Goal: Obtain resource: Download file/media

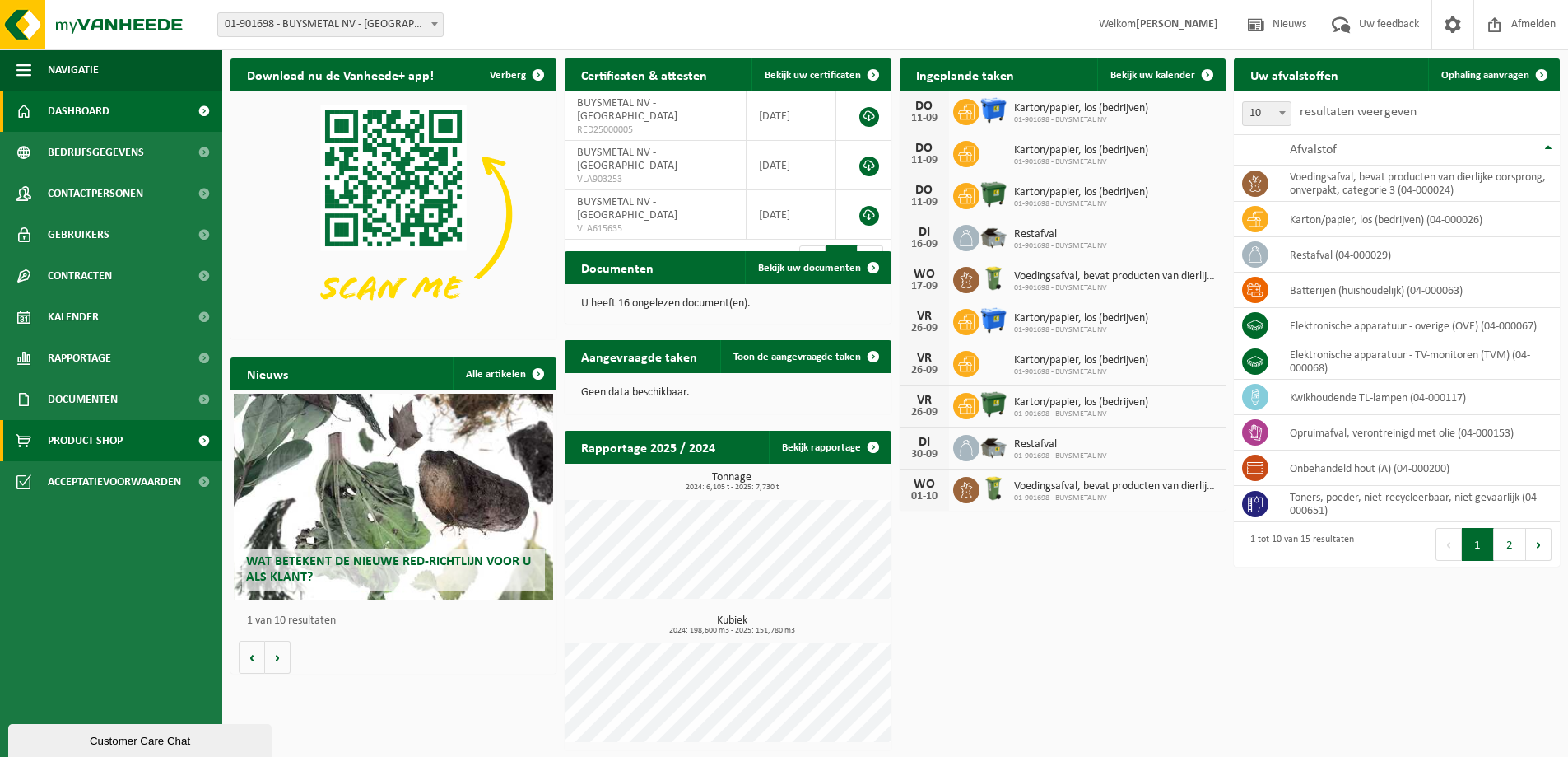
click at [97, 438] on span "Product Shop" at bounding box center [85, 440] width 75 height 41
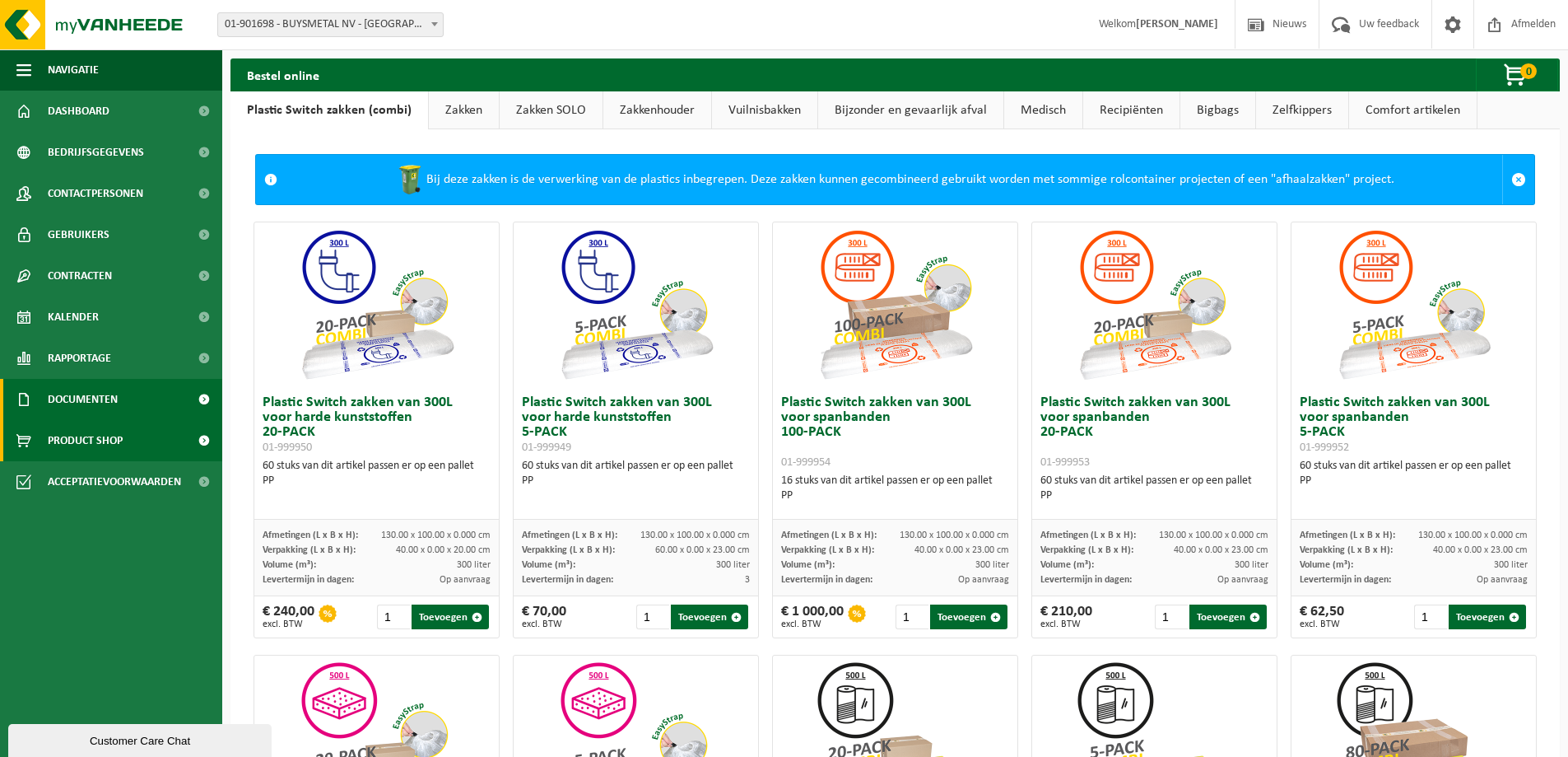
click at [76, 391] on span "Documenten" at bounding box center [82, 398] width 70 height 41
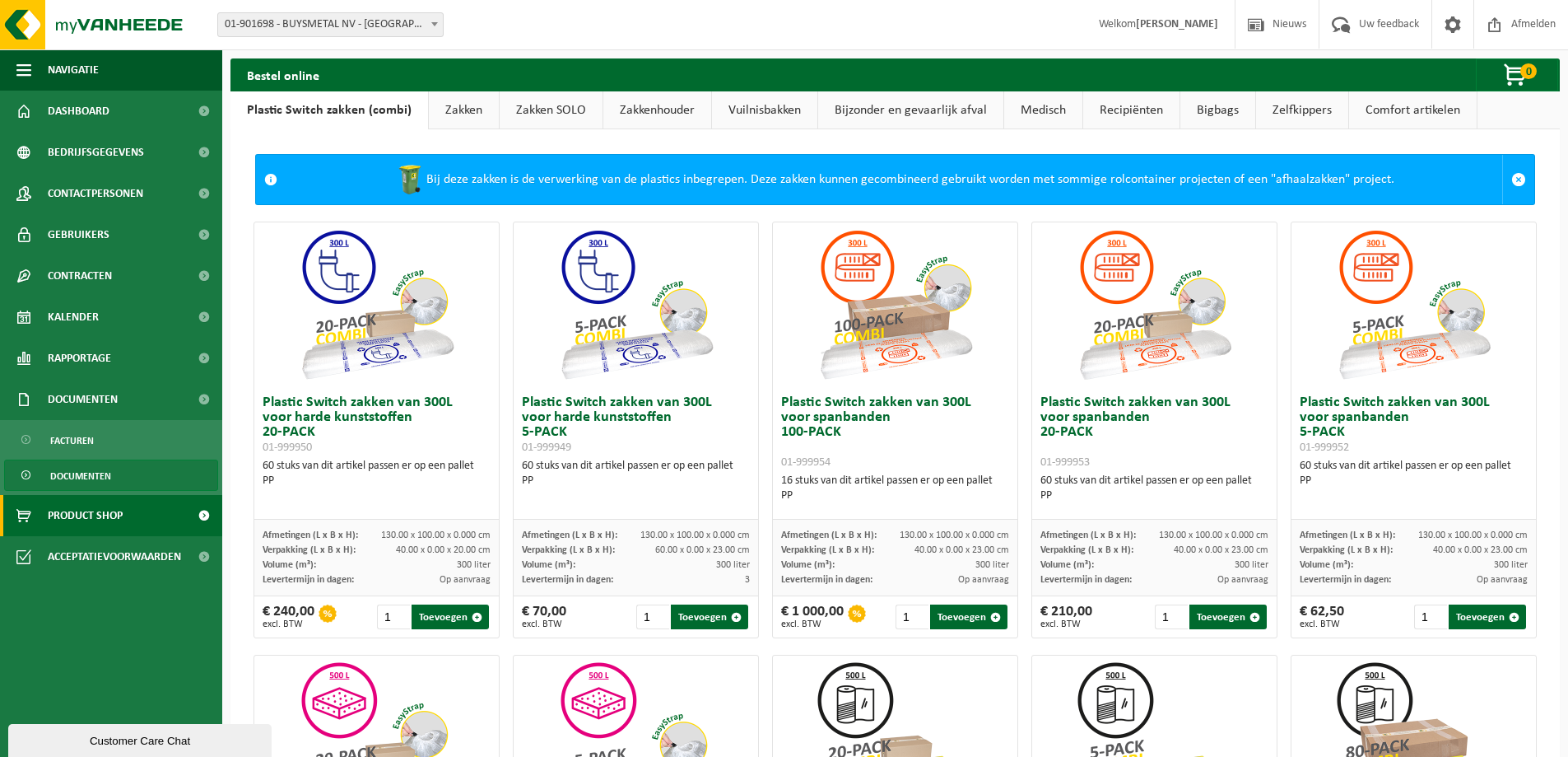
click at [71, 469] on span "Documenten" at bounding box center [80, 476] width 61 height 32
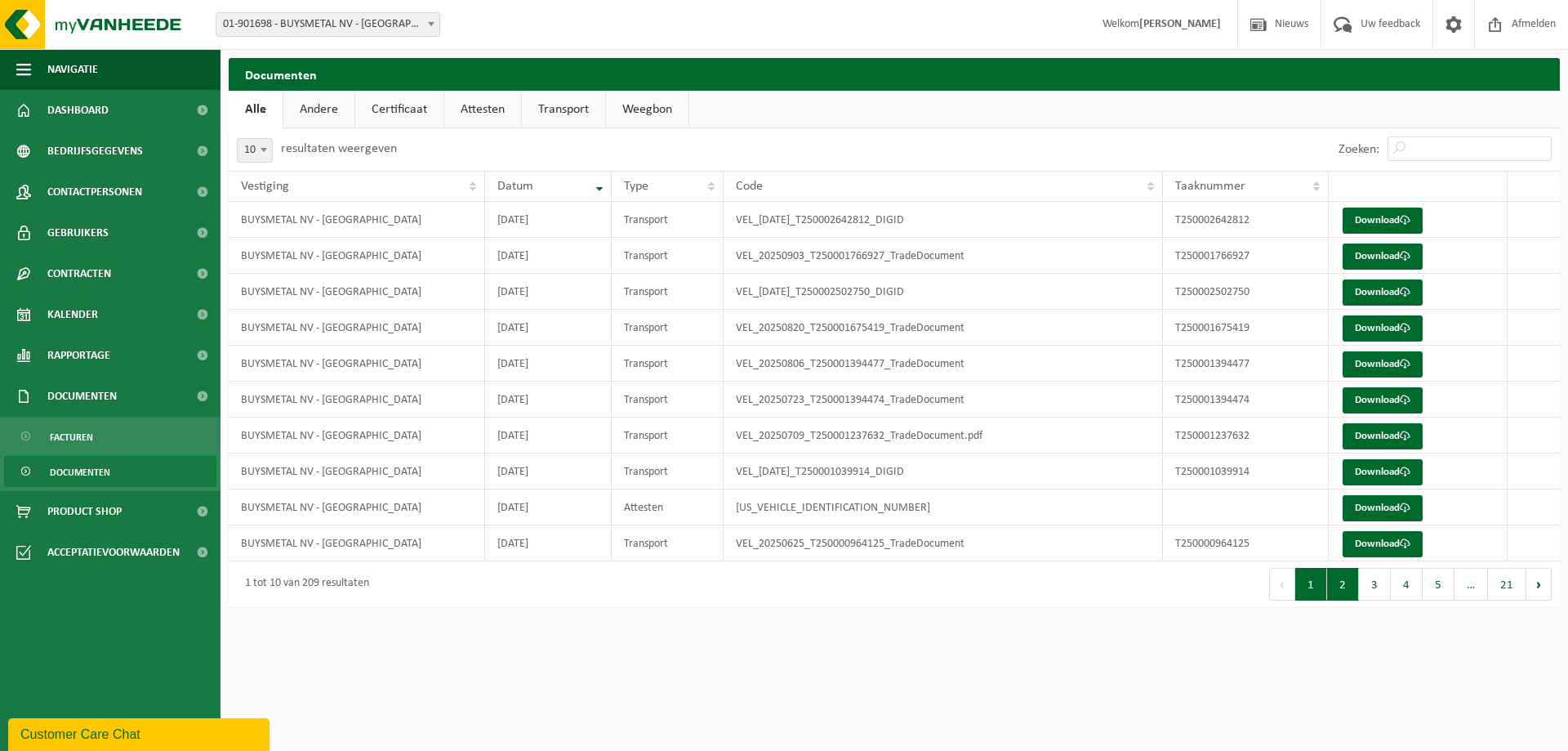
click at [1349, 588] on button "2" at bounding box center [1343, 584] width 32 height 33
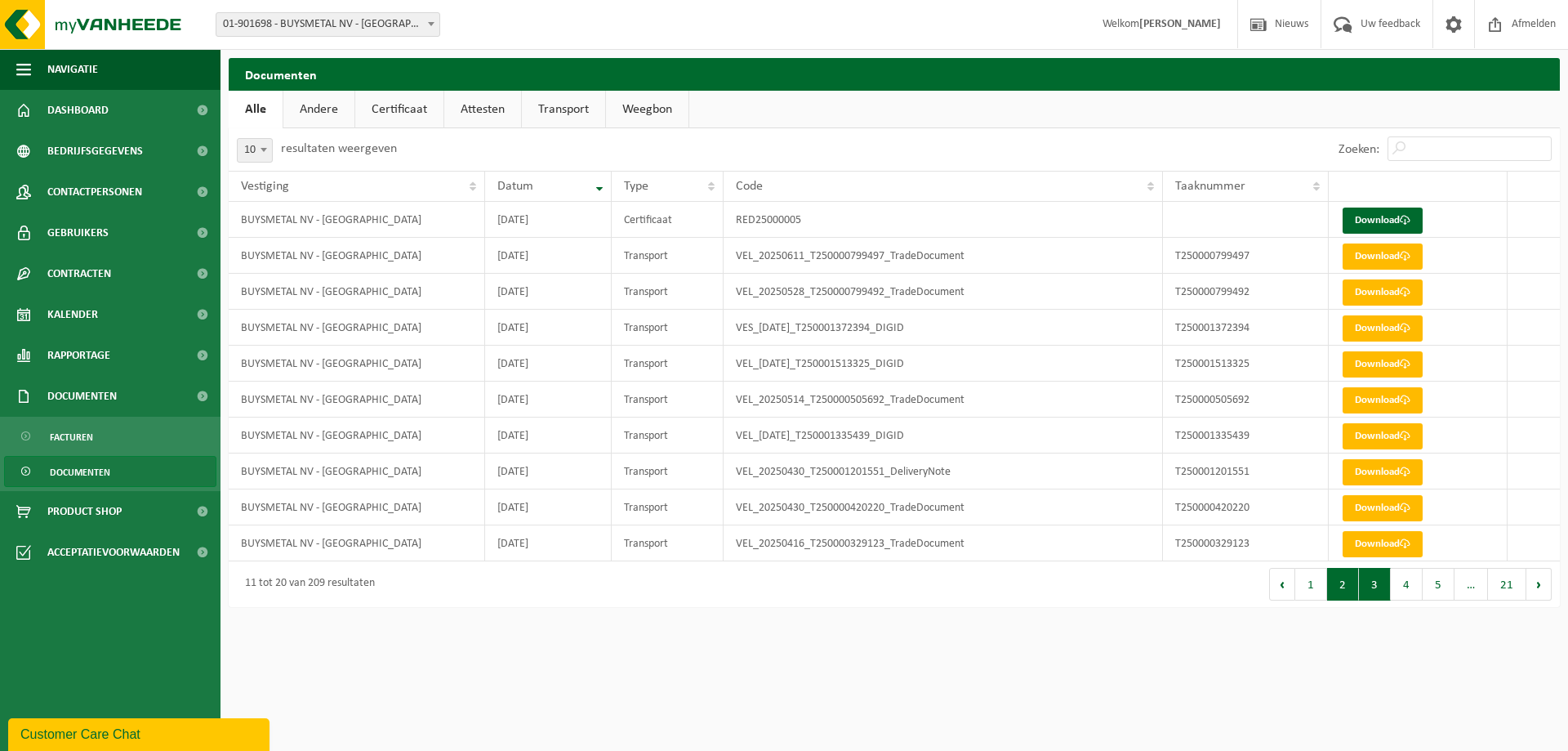
click at [1375, 588] on button "3" at bounding box center [1374, 584] width 32 height 33
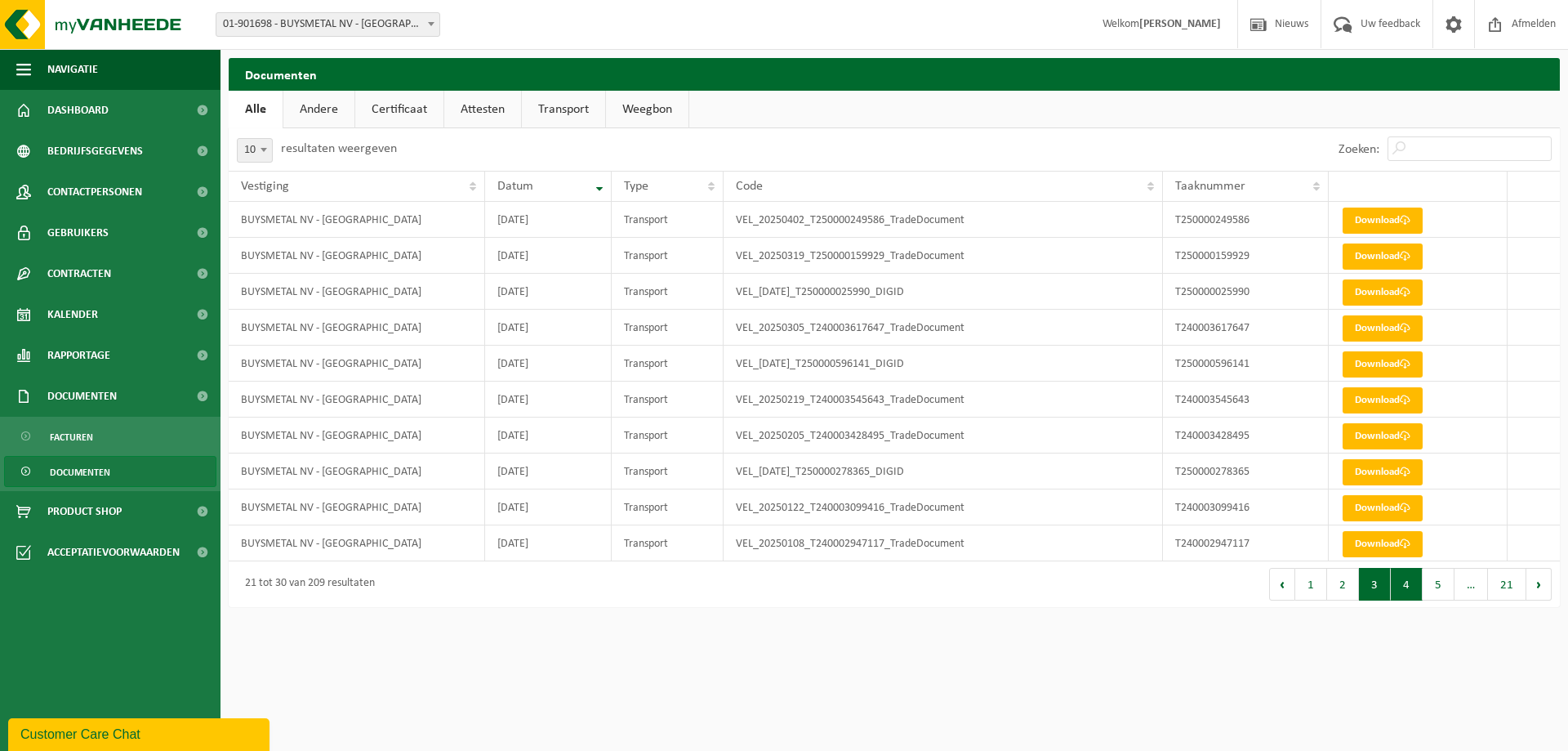
click at [1406, 588] on button "4" at bounding box center [1406, 584] width 32 height 33
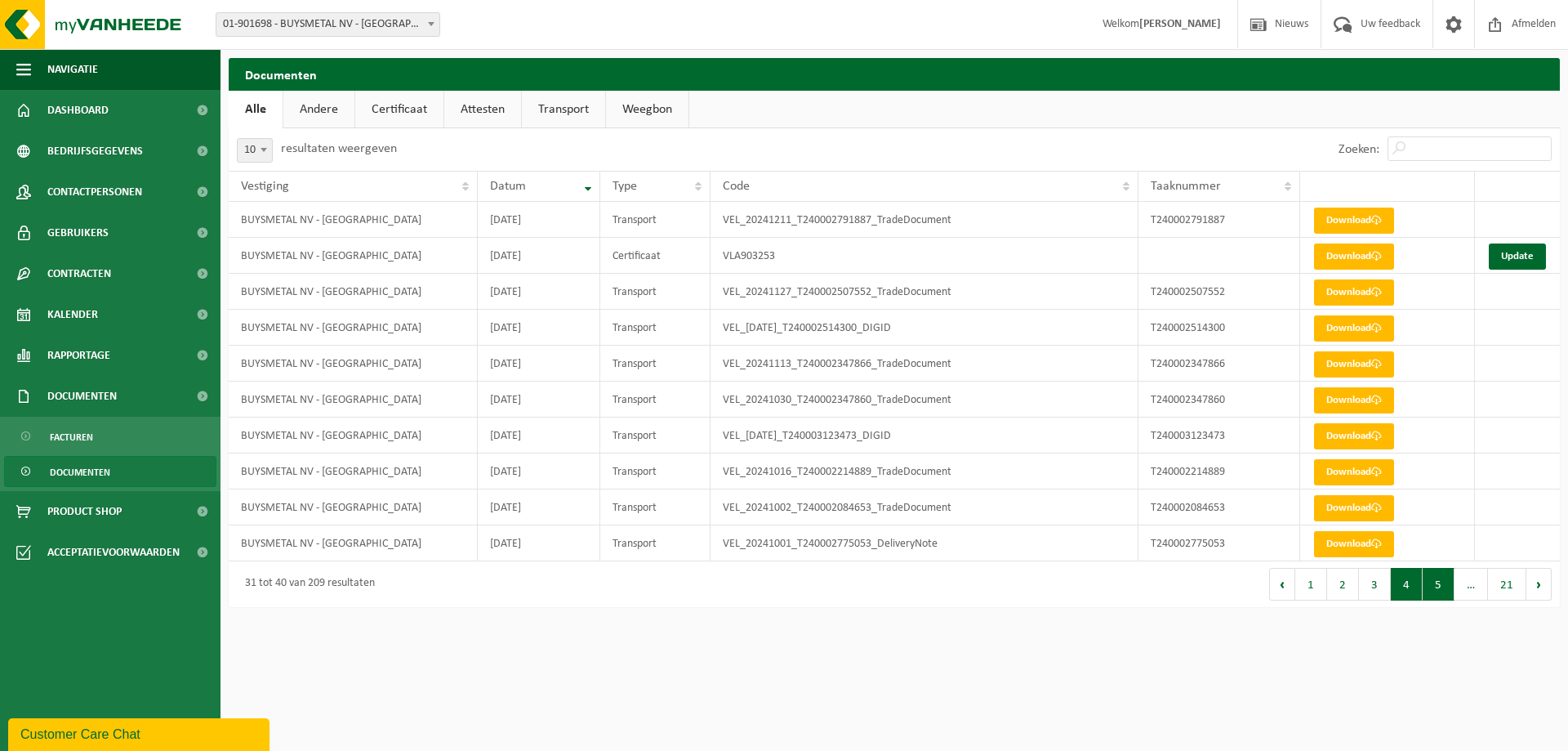
click at [1431, 588] on button "5" at bounding box center [1438, 584] width 32 height 33
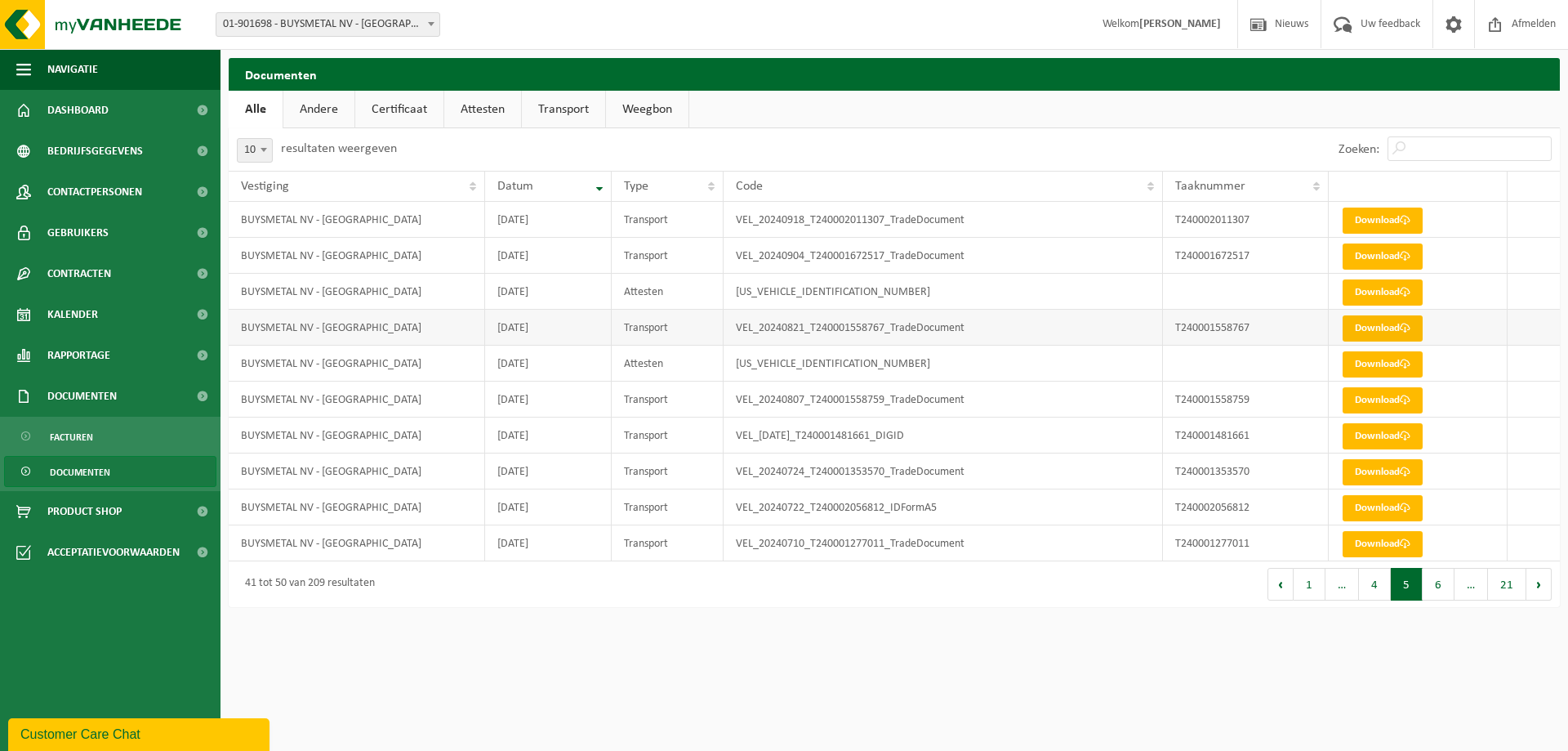
click at [1363, 328] on link "Download" at bounding box center [1382, 328] width 80 height 26
click at [1318, 587] on button "1" at bounding box center [1309, 584] width 32 height 33
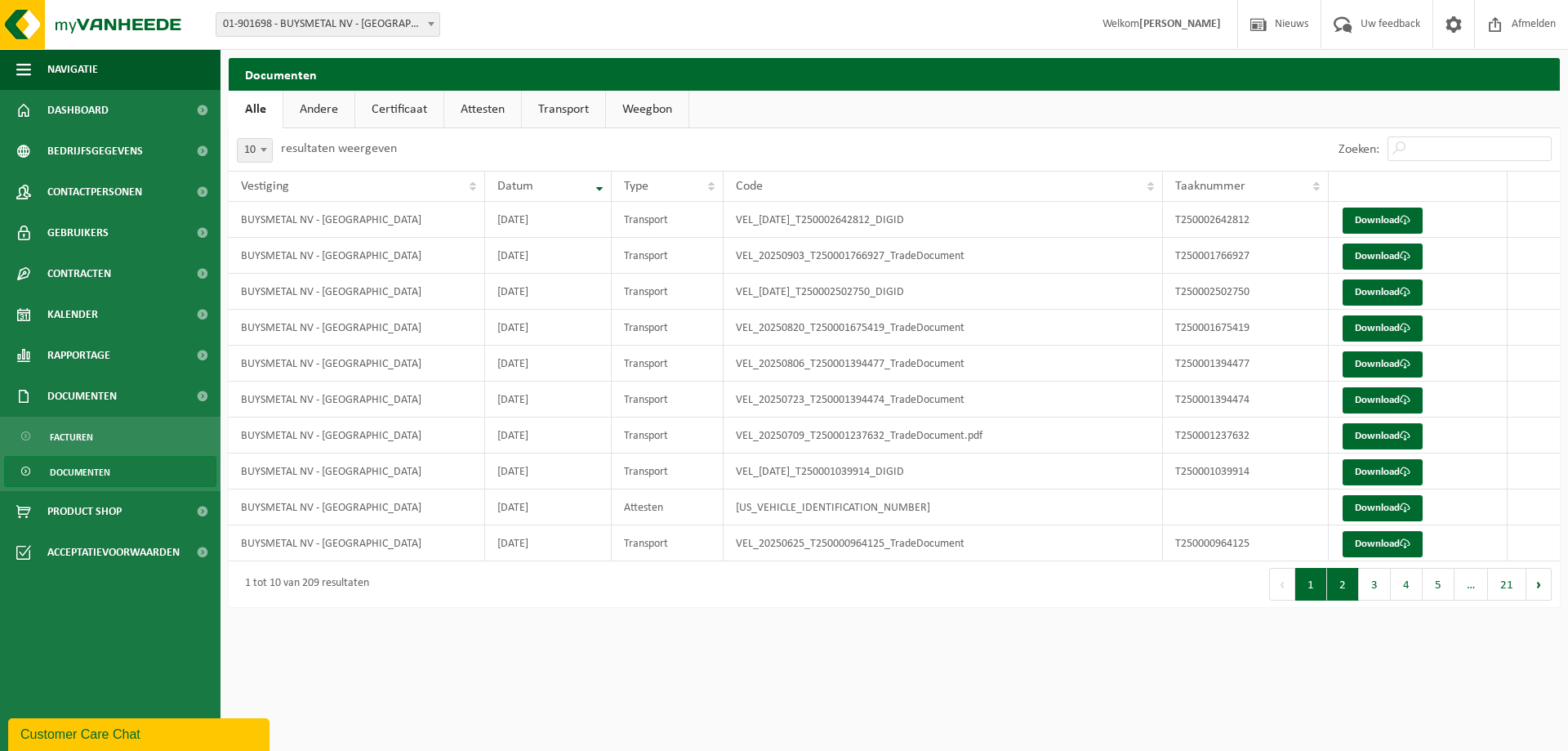
click at [1345, 587] on button "2" at bounding box center [1343, 584] width 32 height 33
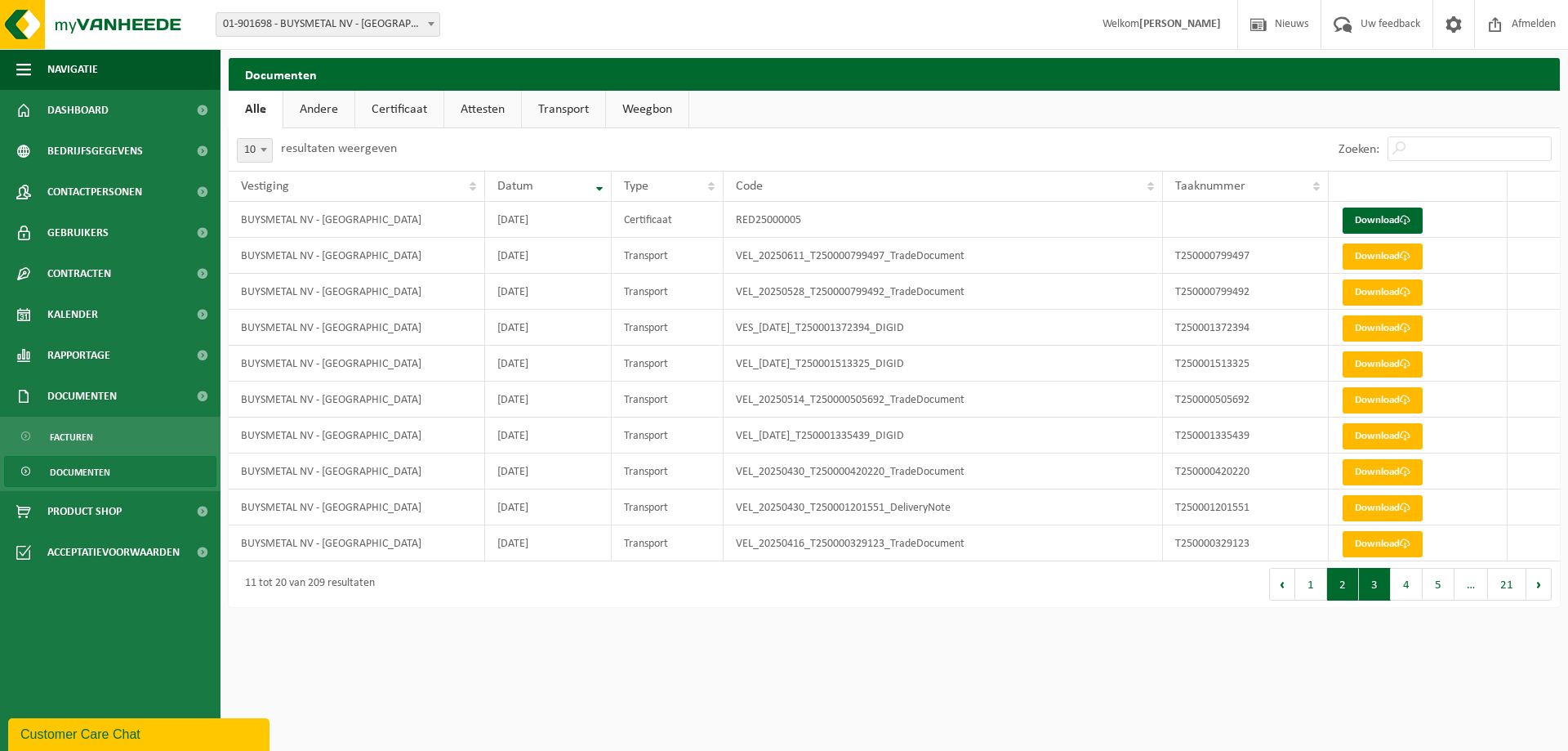
click at [1377, 587] on button "3" at bounding box center [1374, 584] width 32 height 33
click at [1368, 257] on link "Download" at bounding box center [1382, 257] width 80 height 26
click at [315, 106] on link "Andere" at bounding box center [318, 110] width 71 height 38
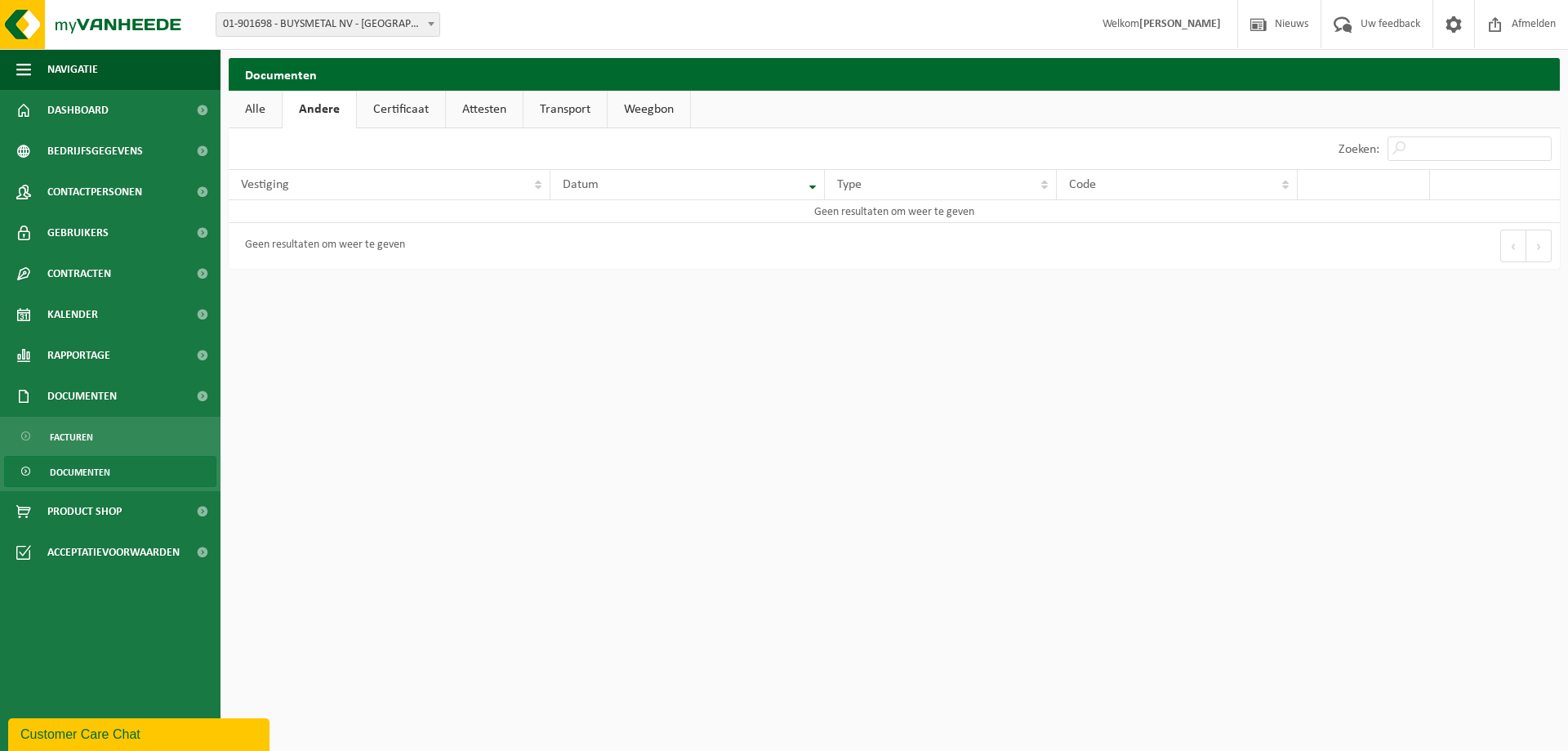
click at [379, 106] on link "Certificaat" at bounding box center [401, 110] width 88 height 38
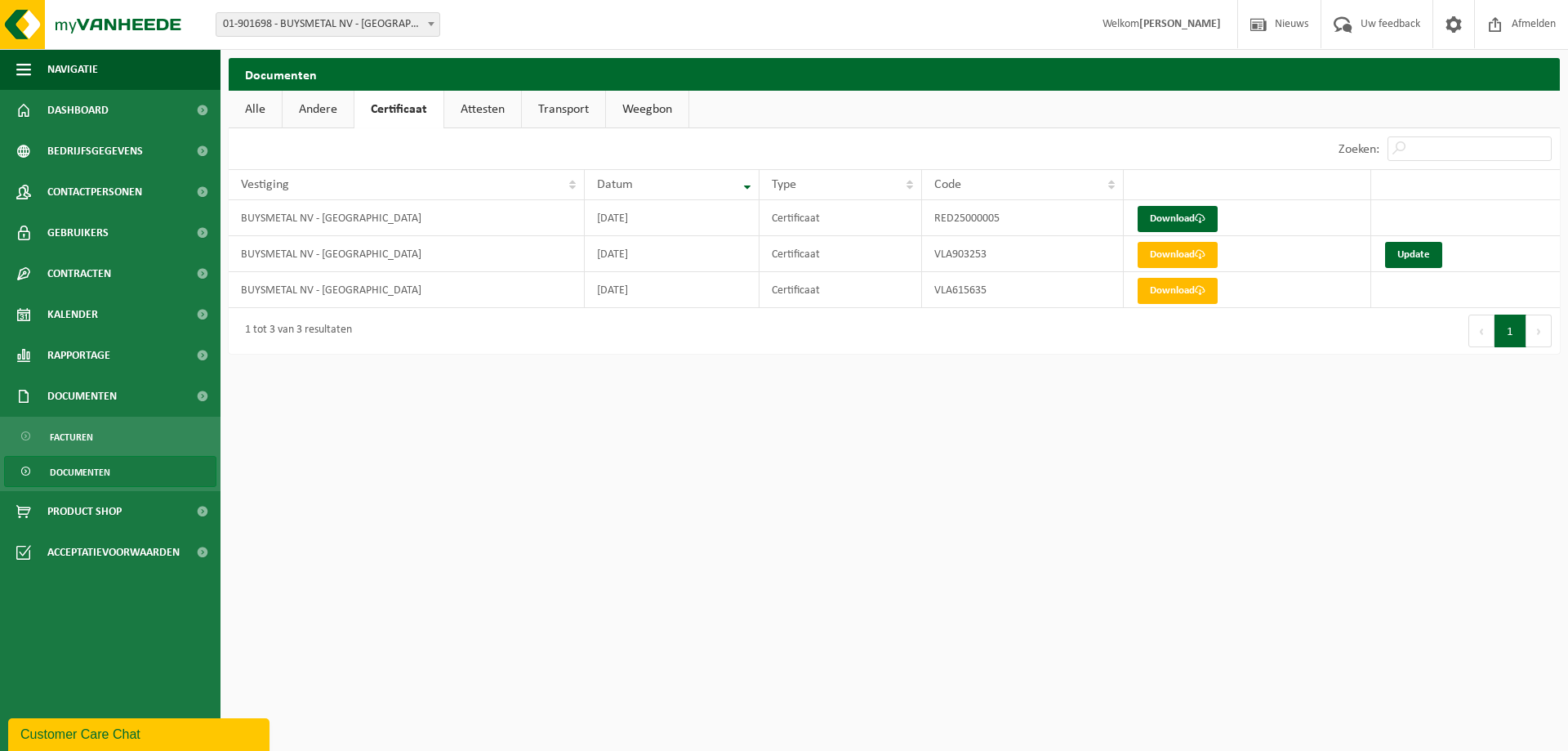
click at [475, 108] on link "Attesten" at bounding box center [482, 110] width 77 height 38
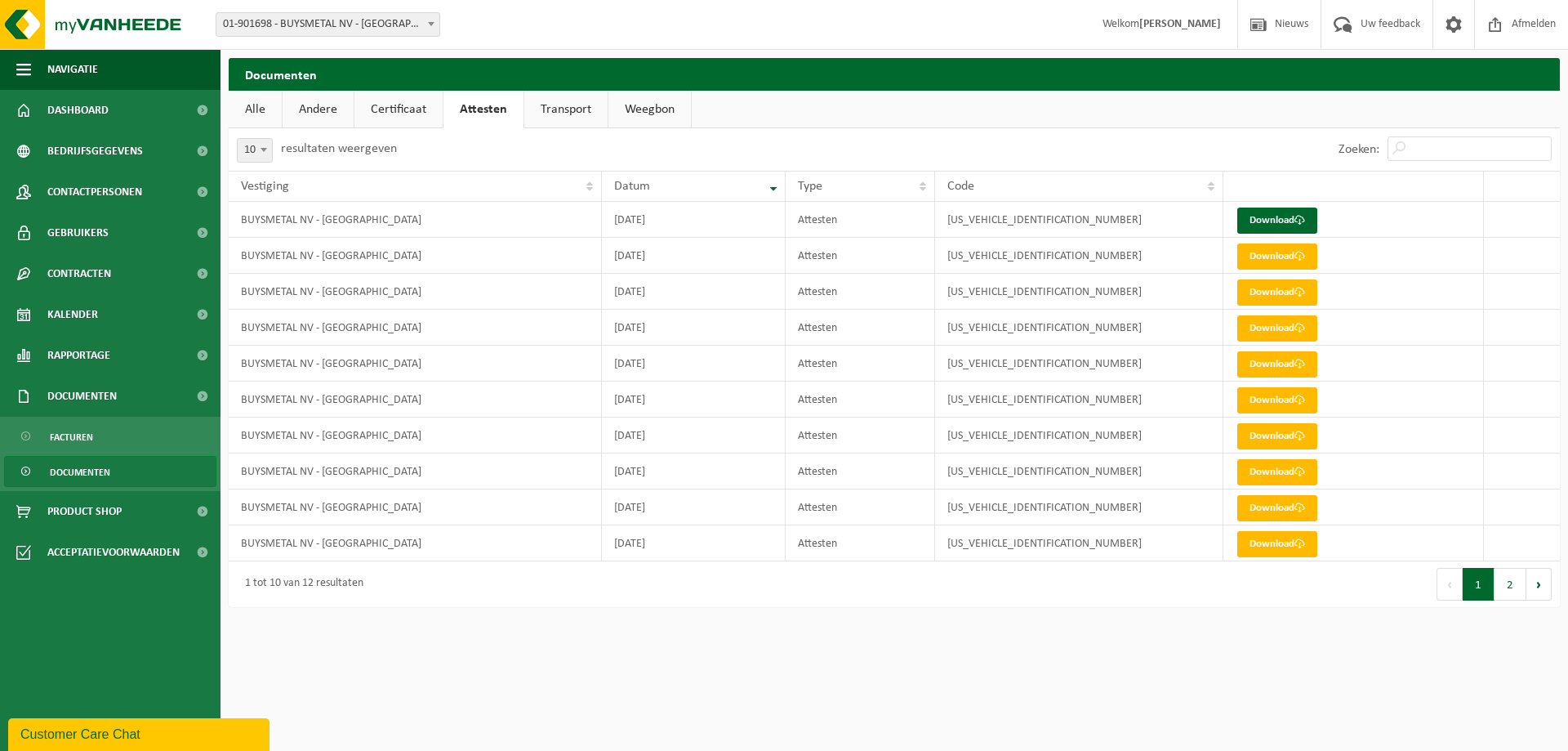
click at [565, 107] on link "Transport" at bounding box center [566, 110] width 83 height 38
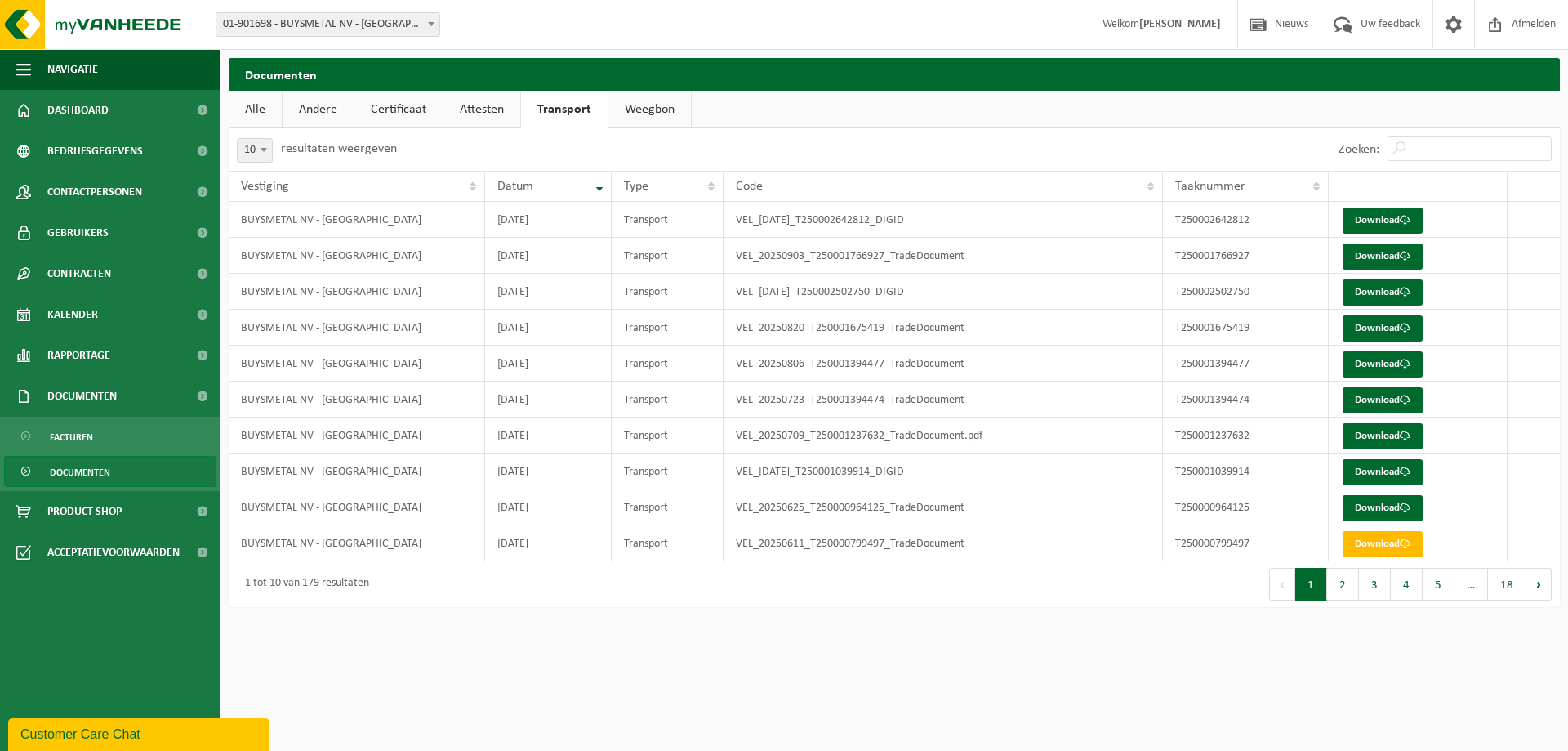
click at [643, 111] on link "Weegbon" at bounding box center [649, 110] width 82 height 38
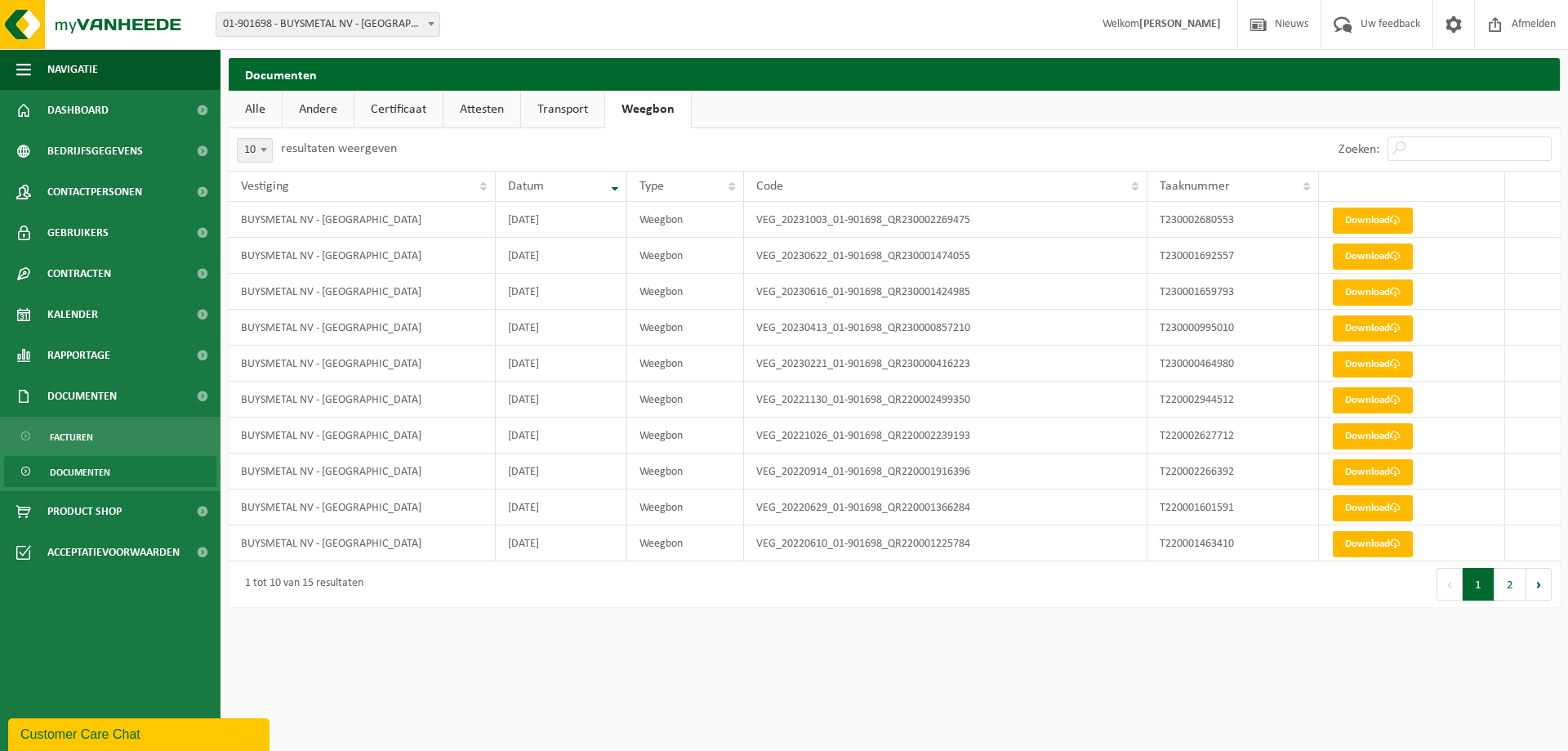
click at [253, 107] on link "Alle" at bounding box center [255, 110] width 53 height 38
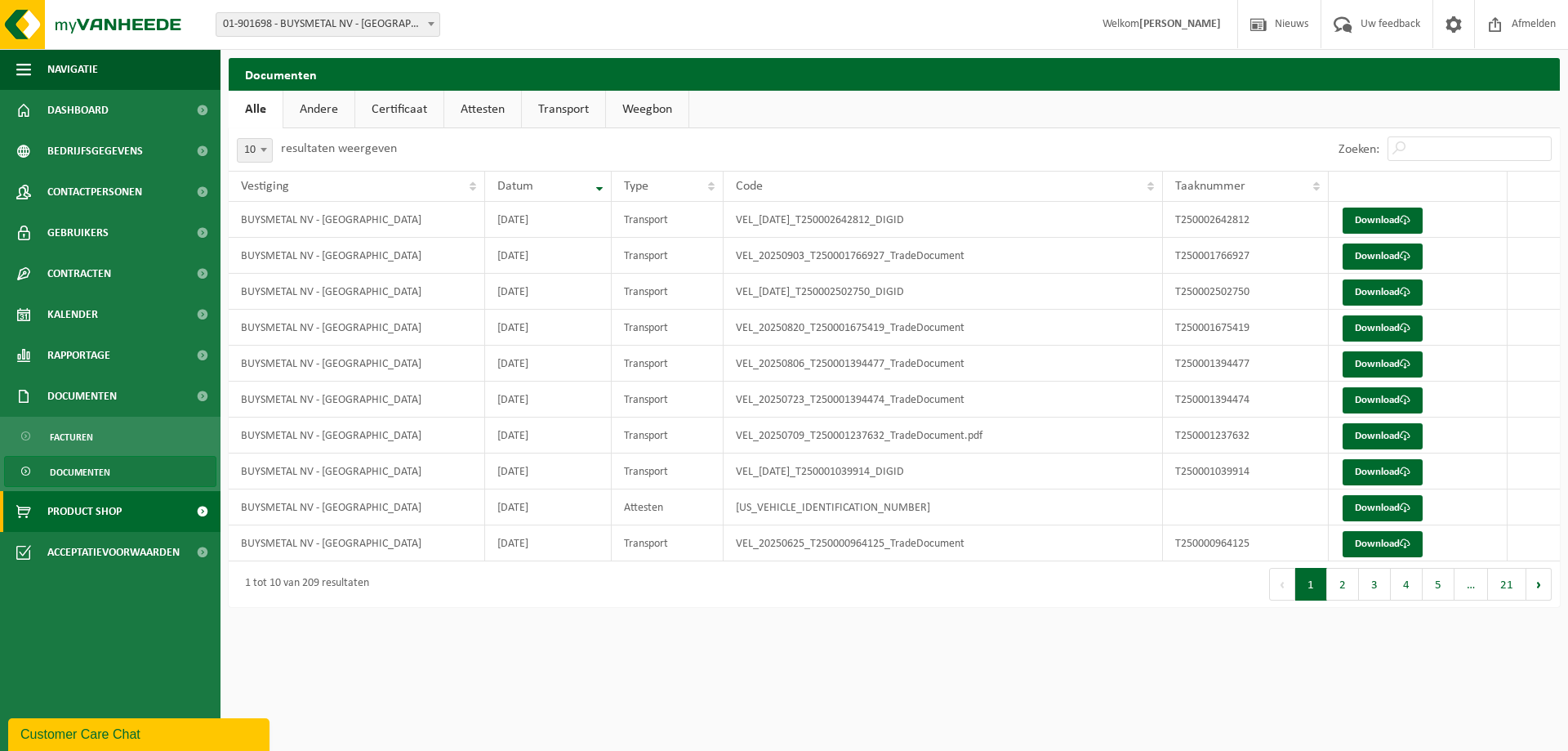
click at [112, 506] on span "Product Shop" at bounding box center [84, 511] width 74 height 40
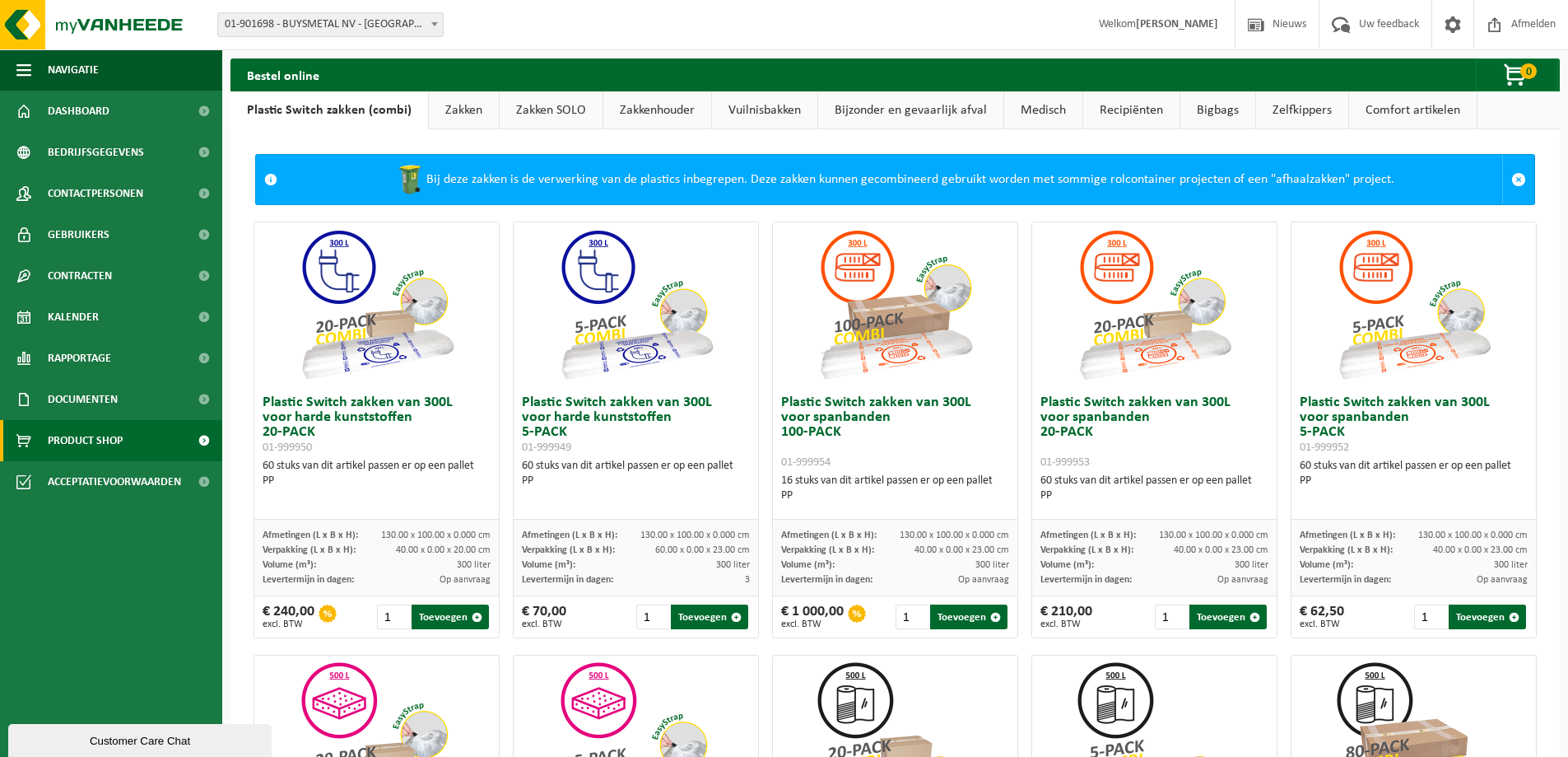
click at [452, 110] on link "Zakken" at bounding box center [464, 111] width 70 height 38
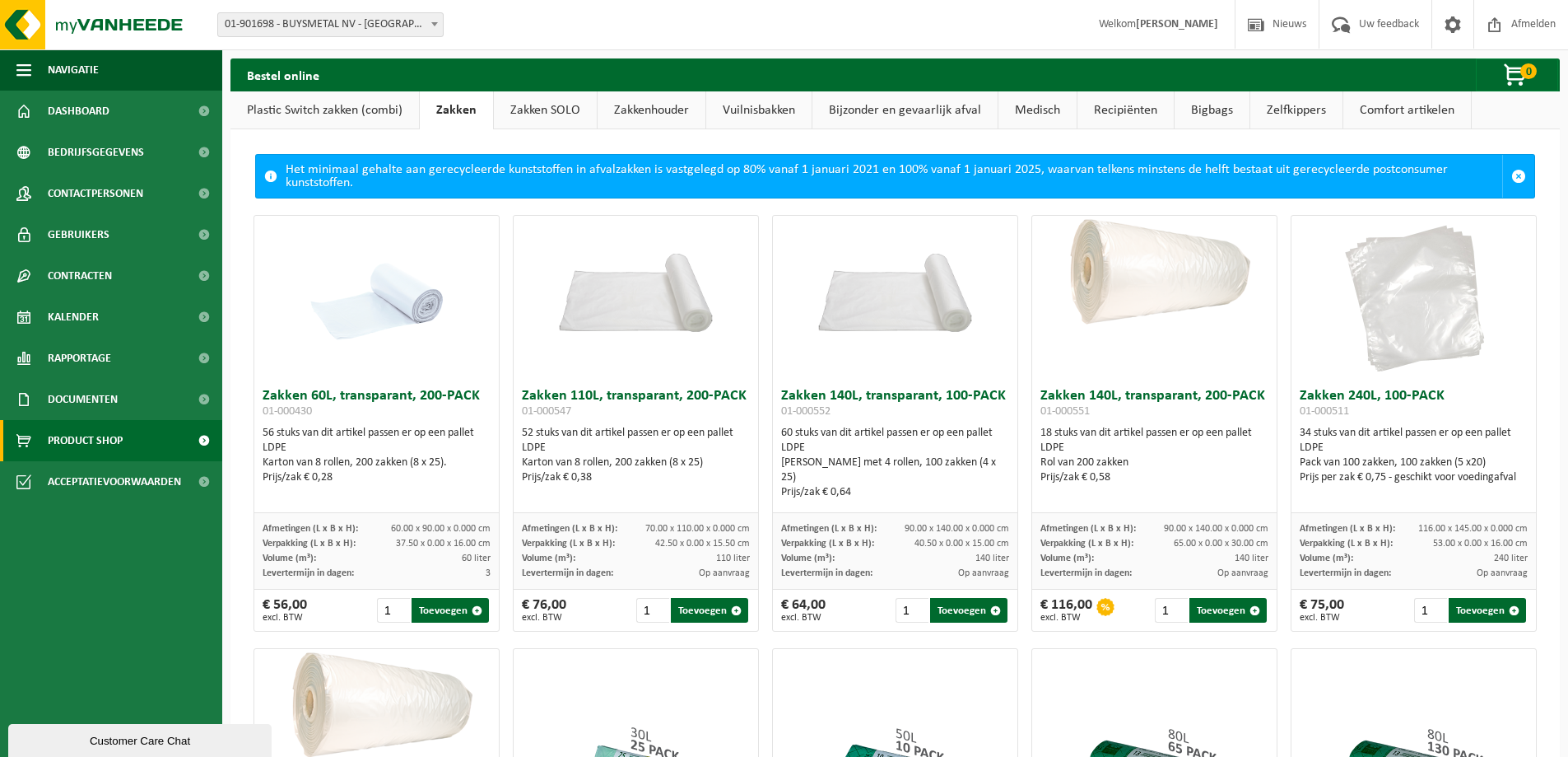
click at [310, 103] on link "Plastic Switch zakken (combi)" at bounding box center [324, 111] width 189 height 38
